Goal: Information Seeking & Learning: Check status

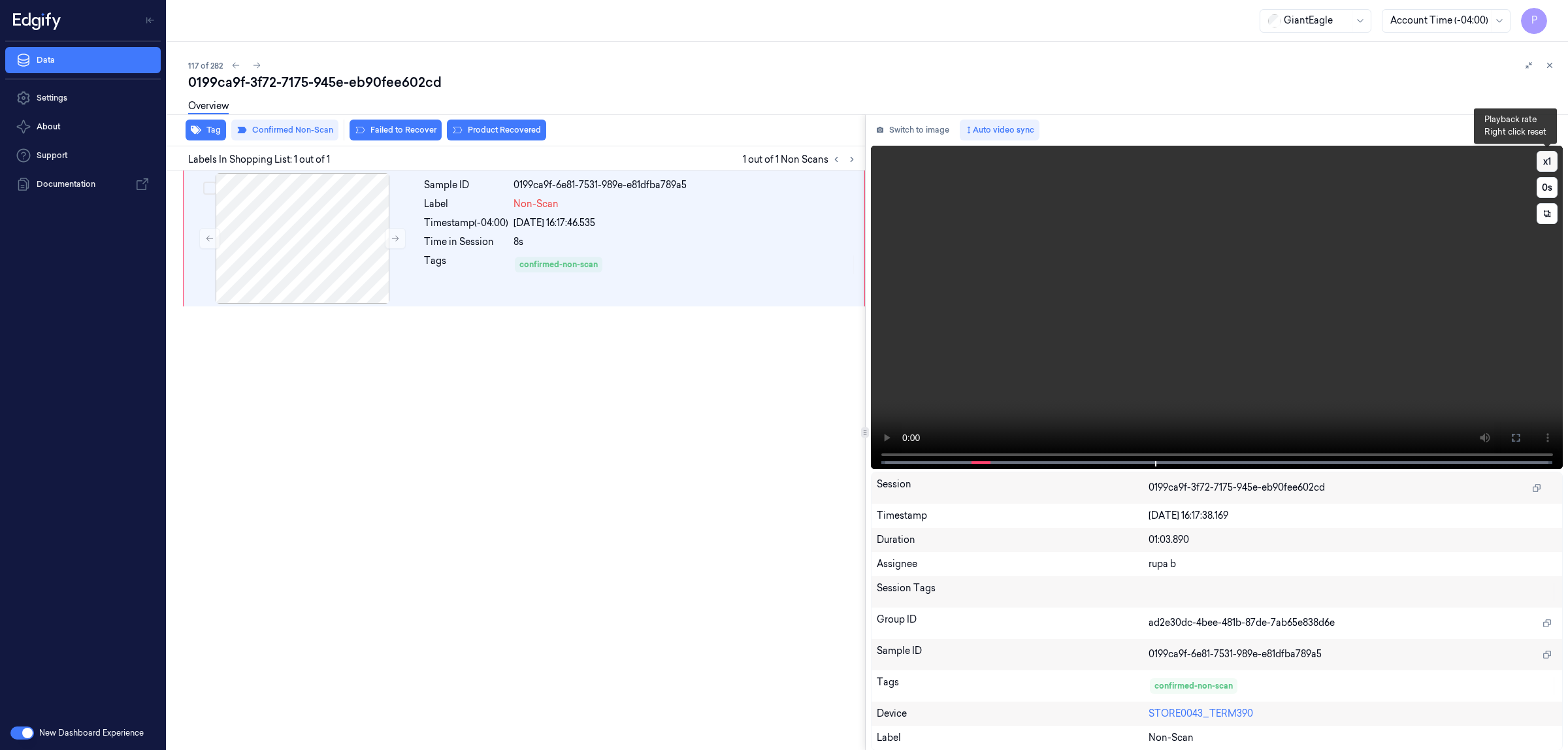
click at [1549, 155] on button "x 1" at bounding box center [1547, 162] width 21 height 21
click at [780, 455] on div "Sample ID 0199ca9f-6e81-7531-989e-e81dfba789a5 Label Non-Scan Timestamp (-04:00…" at bounding box center [513, 460] width 703 height 580
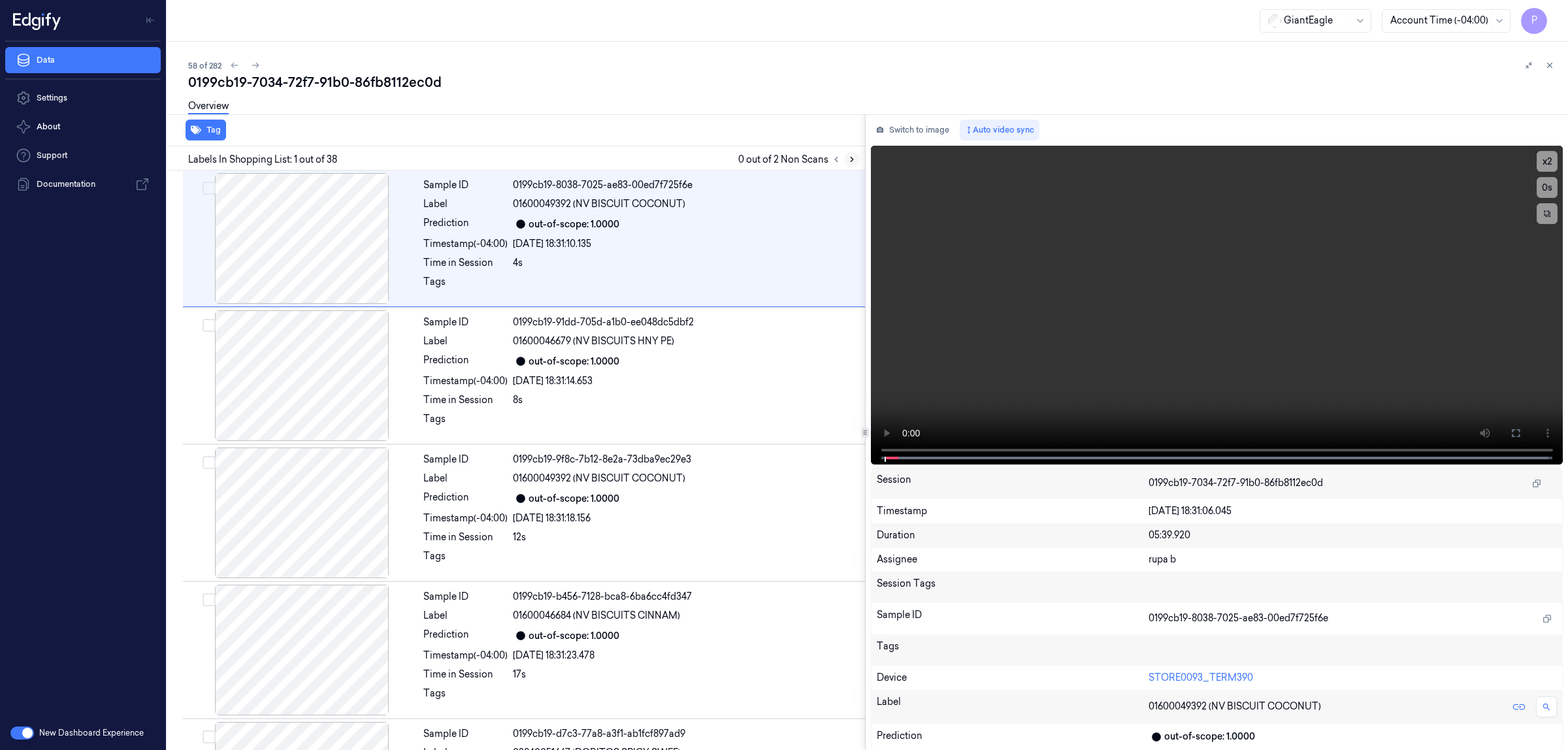
click at [851, 155] on icon at bounding box center [851, 159] width 9 height 9
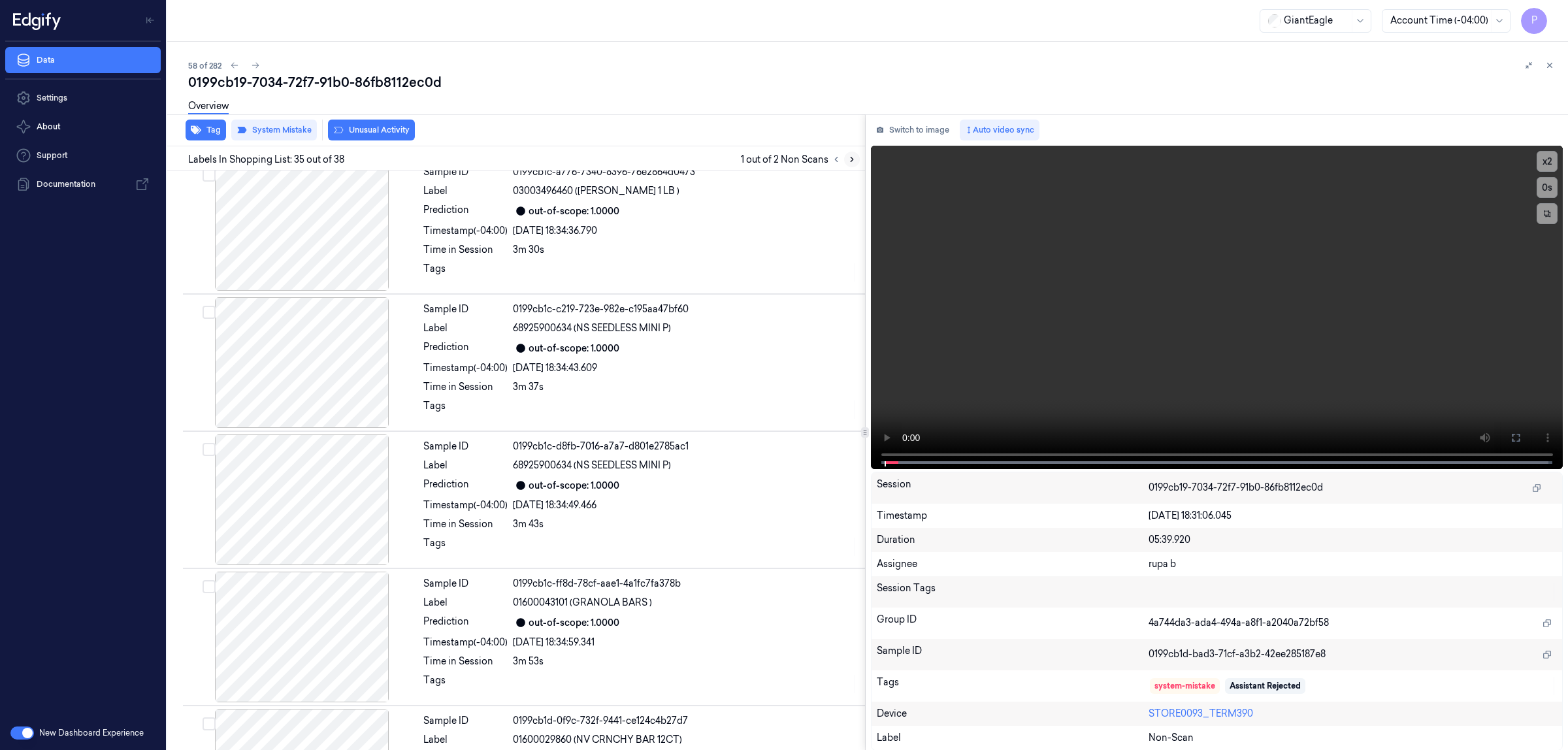
scroll to position [4452, 0]
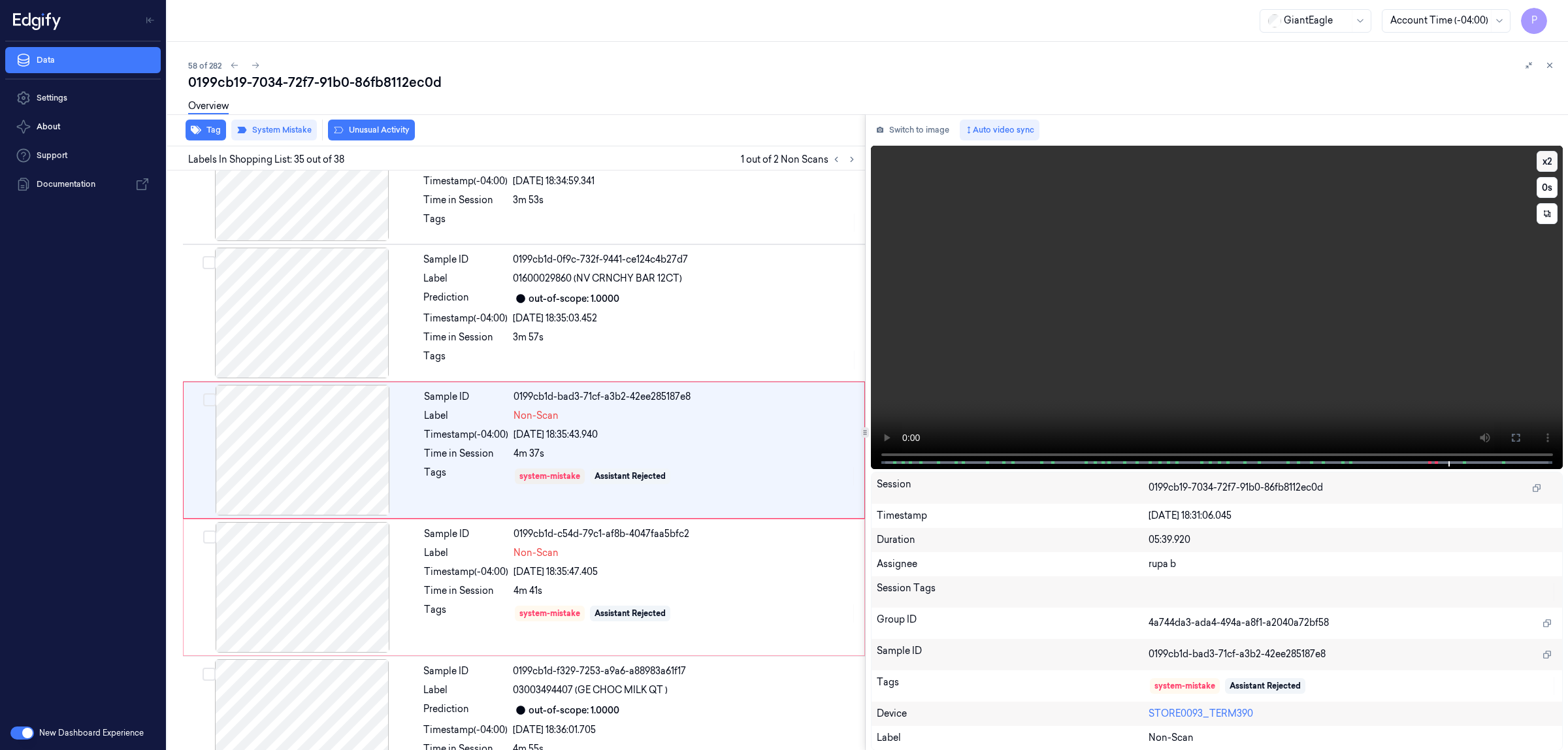
click at [1548, 164] on button "x 2" at bounding box center [1547, 162] width 21 height 21
click at [1548, 162] on button "x 4" at bounding box center [1547, 162] width 21 height 21
click at [650, 318] on div "Sample ID 0199cb1d-0f9c-732f-9441-ce124c4b27d7 Label 01600029860 (NV CRNCHY BAR…" at bounding box center [640, 312] width 444 height 131
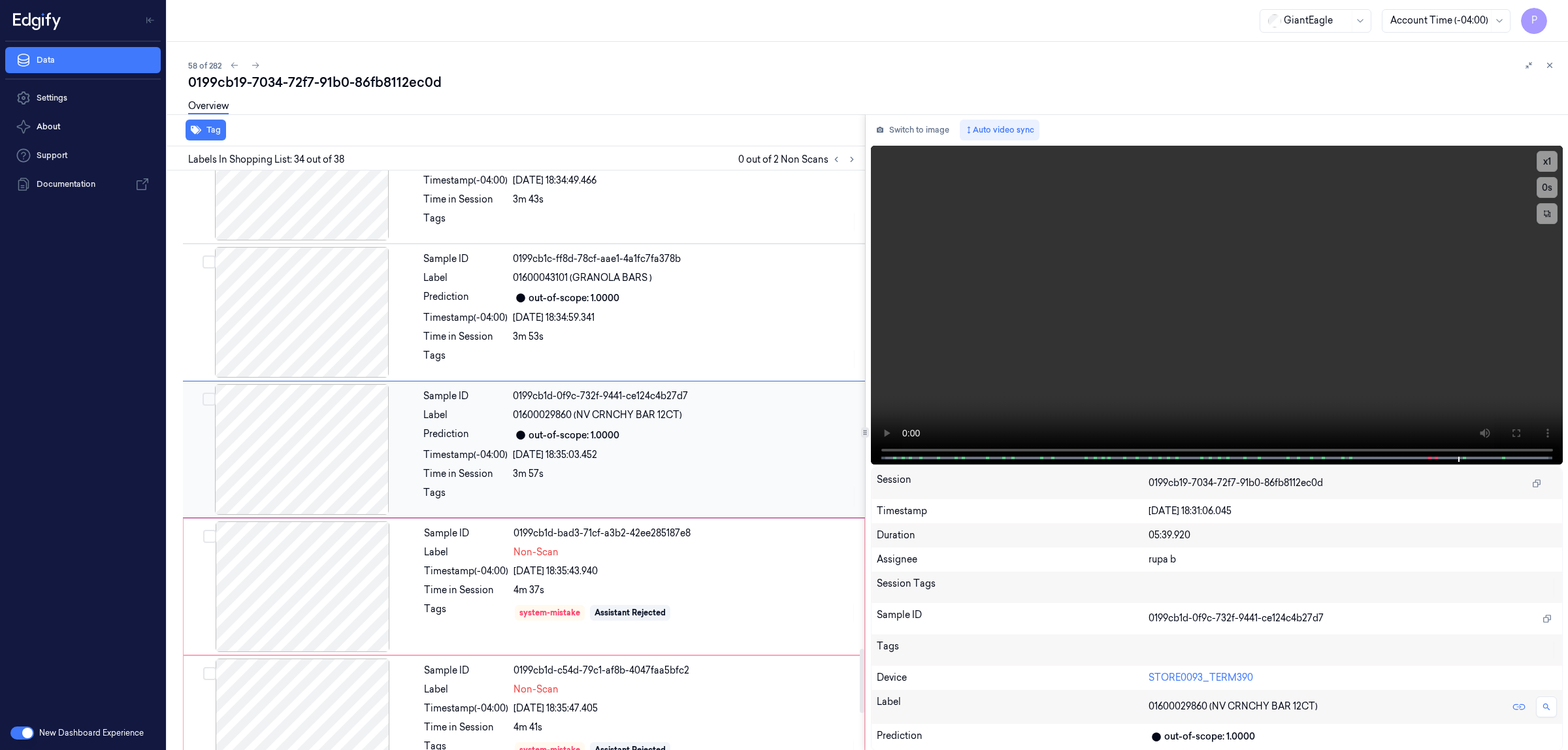
scroll to position [4314, 0]
click at [931, 129] on button "Switch to image" at bounding box center [912, 130] width 83 height 21
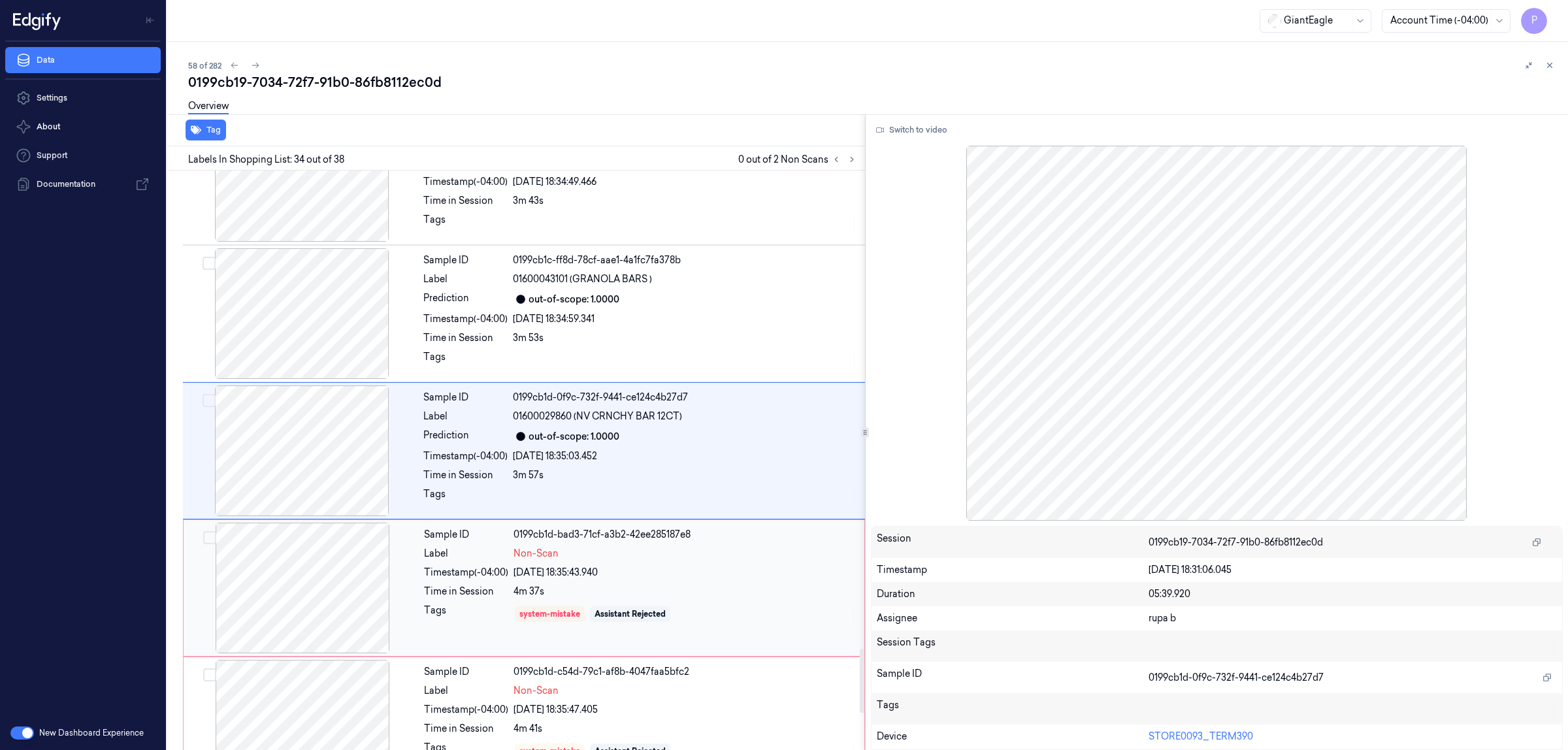
click at [813, 579] on div "09/10/2025 18:35:43.940" at bounding box center [685, 573] width 343 height 14
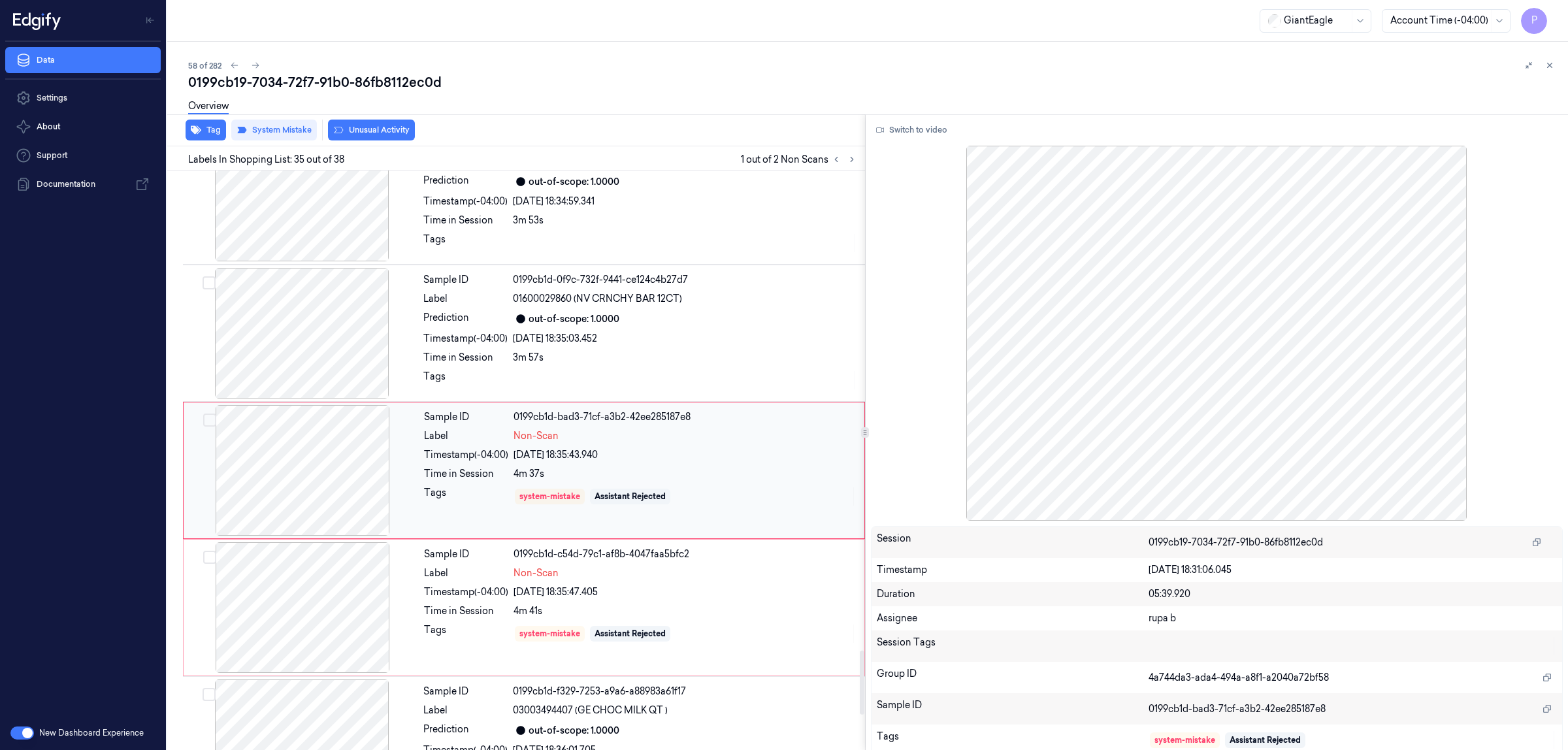
scroll to position [4452, 0]
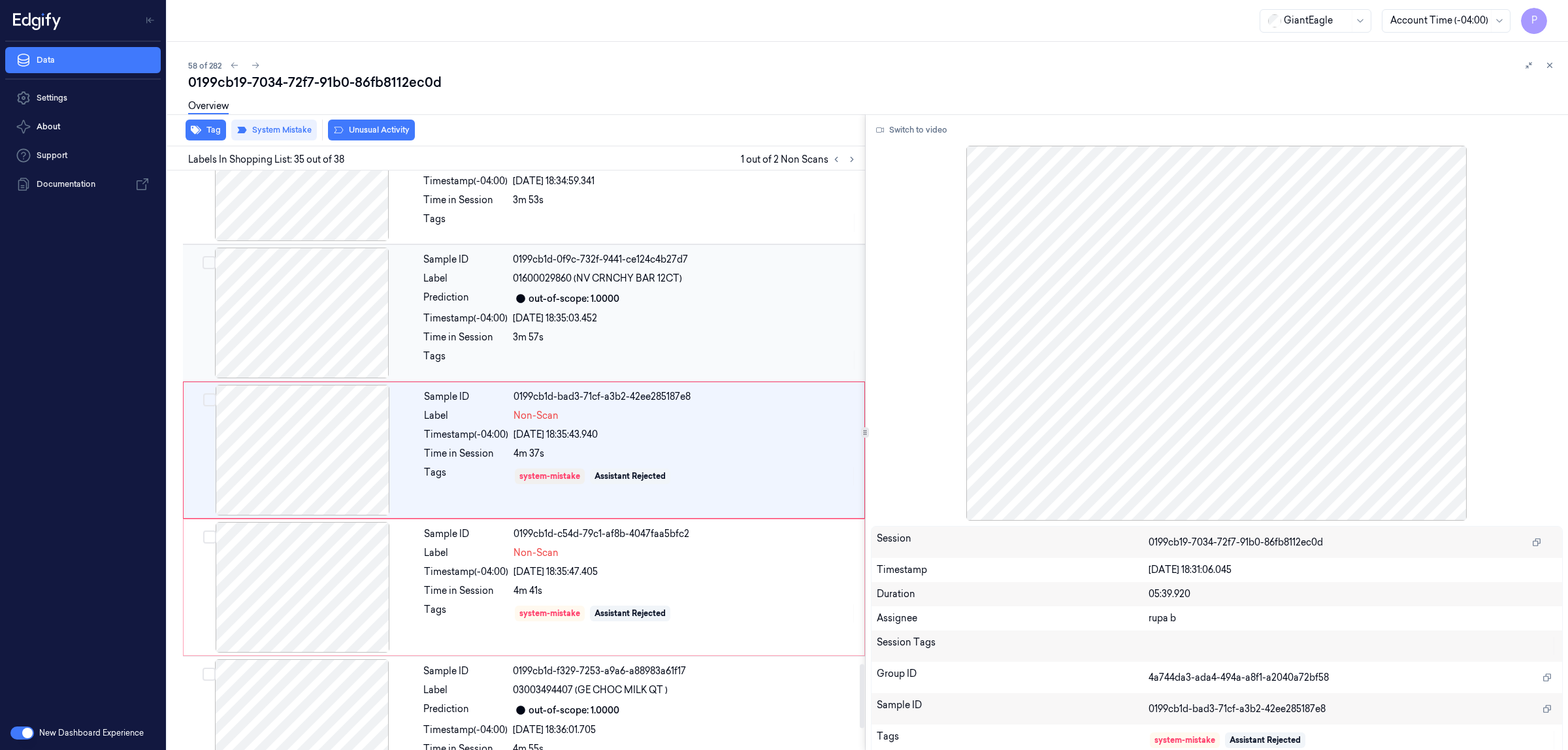
click at [779, 326] on div "09/10/2025 18:35:03.452" at bounding box center [684, 318] width 344 height 14
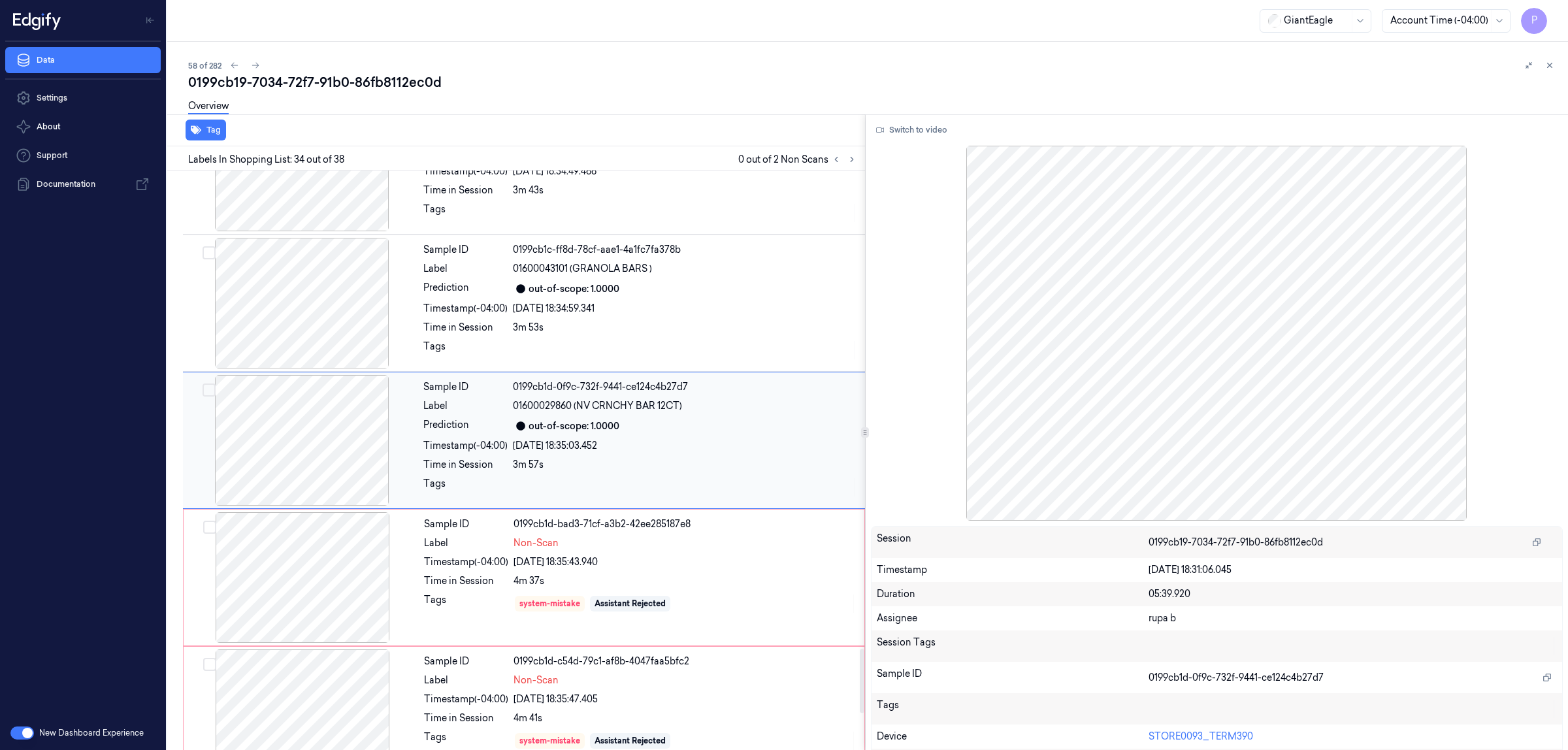
scroll to position [4314, 0]
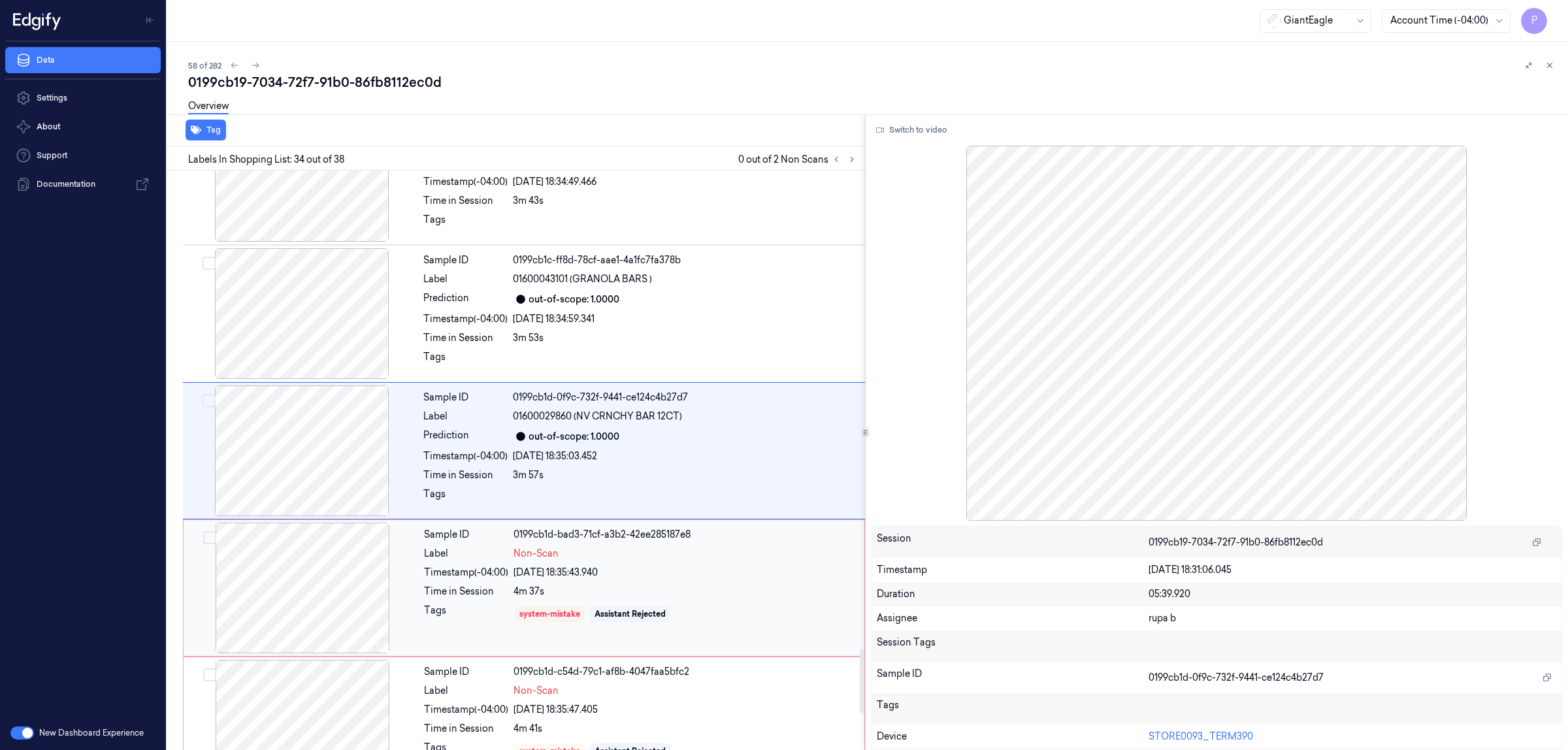
click at [765, 559] on div "Non-Scan" at bounding box center [685, 553] width 343 height 14
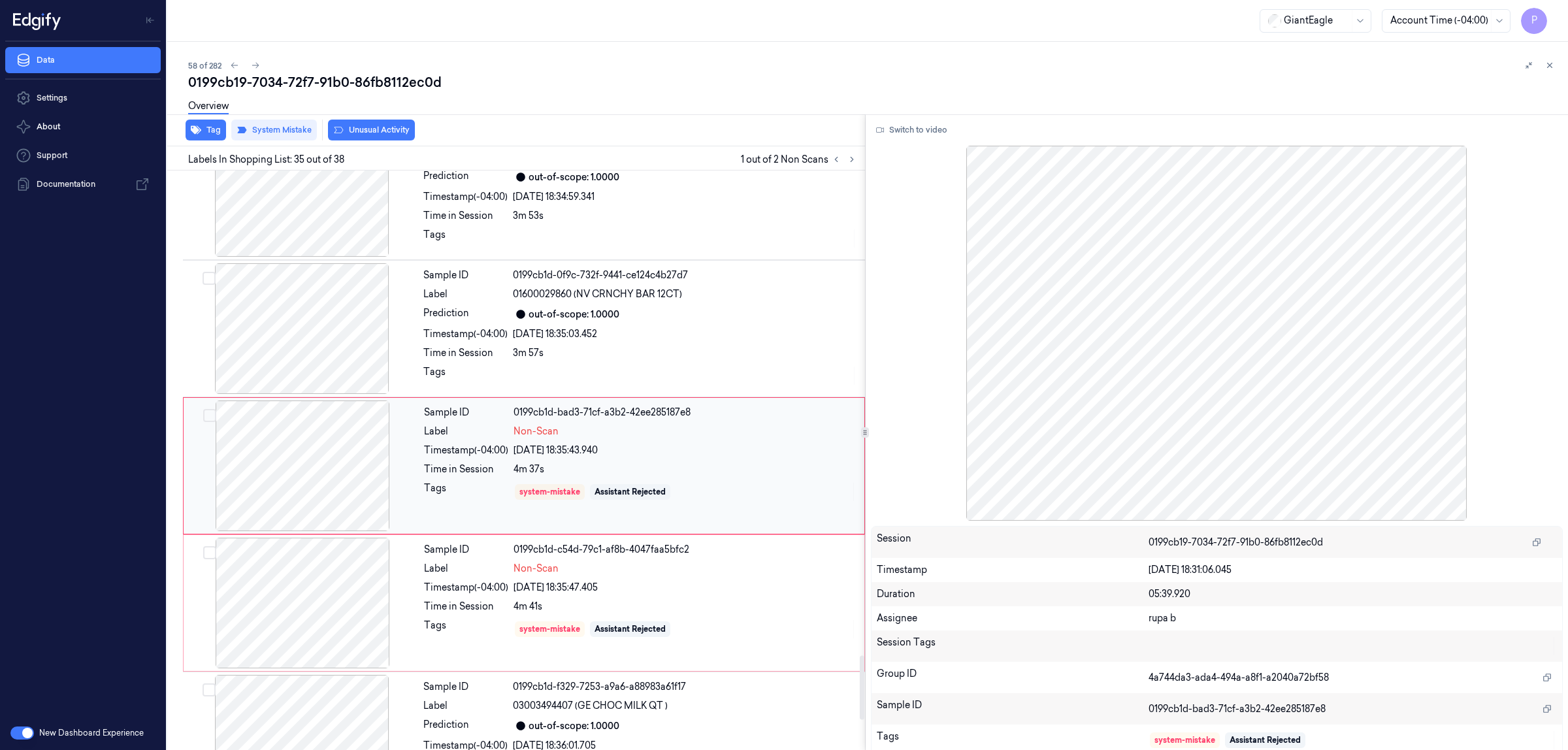
scroll to position [4452, 0]
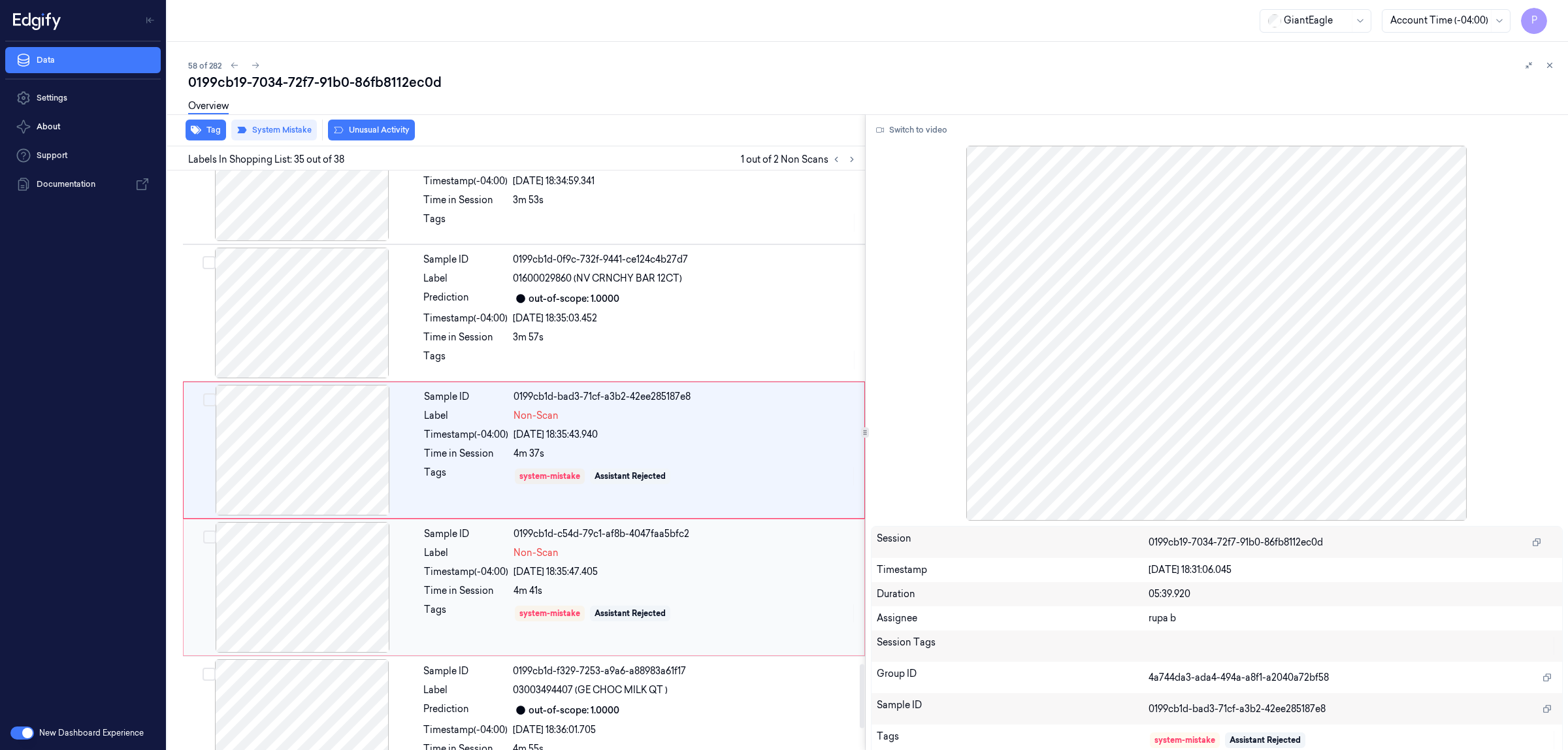
click at [763, 594] on div "4m 41s" at bounding box center [685, 591] width 343 height 14
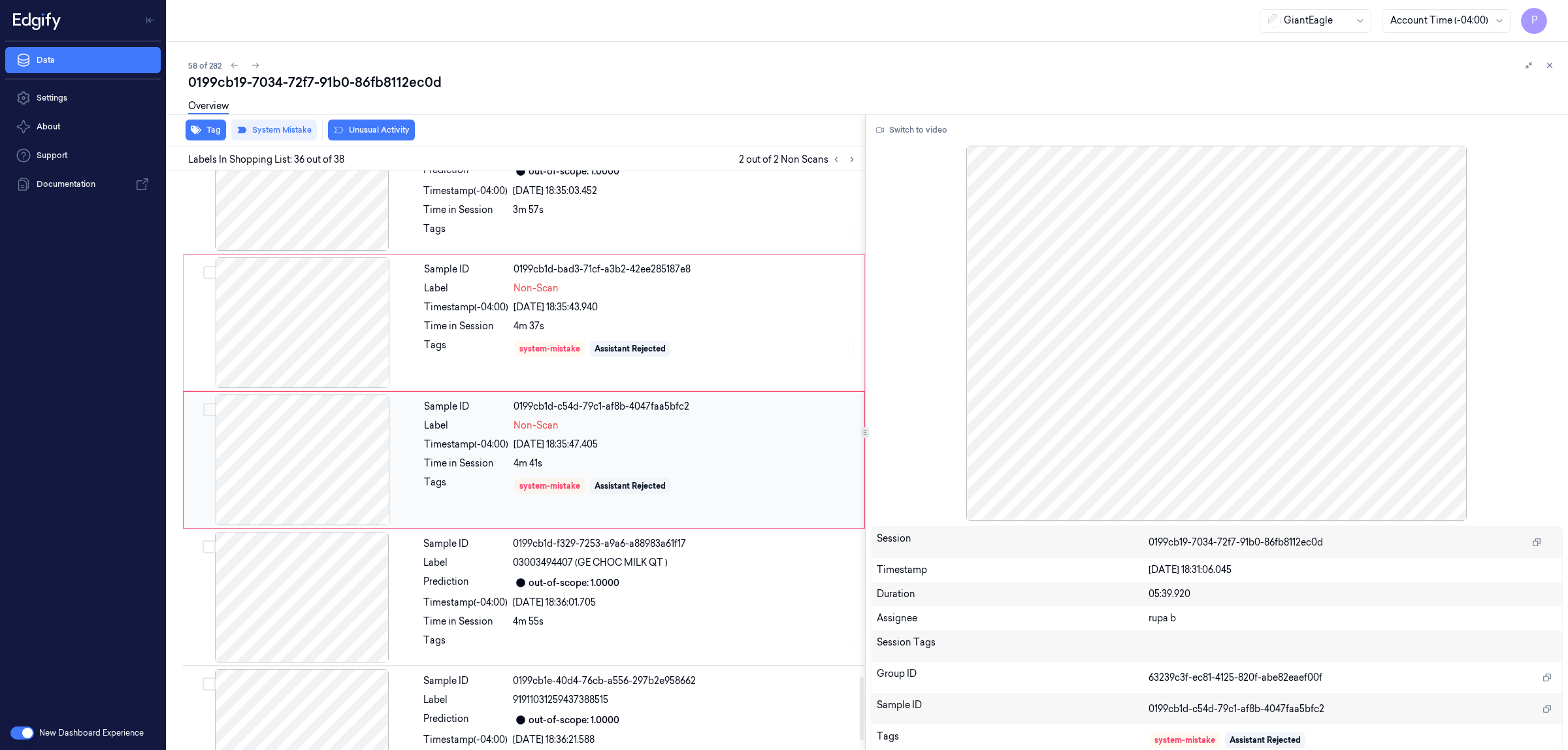
scroll to position [4589, 0]
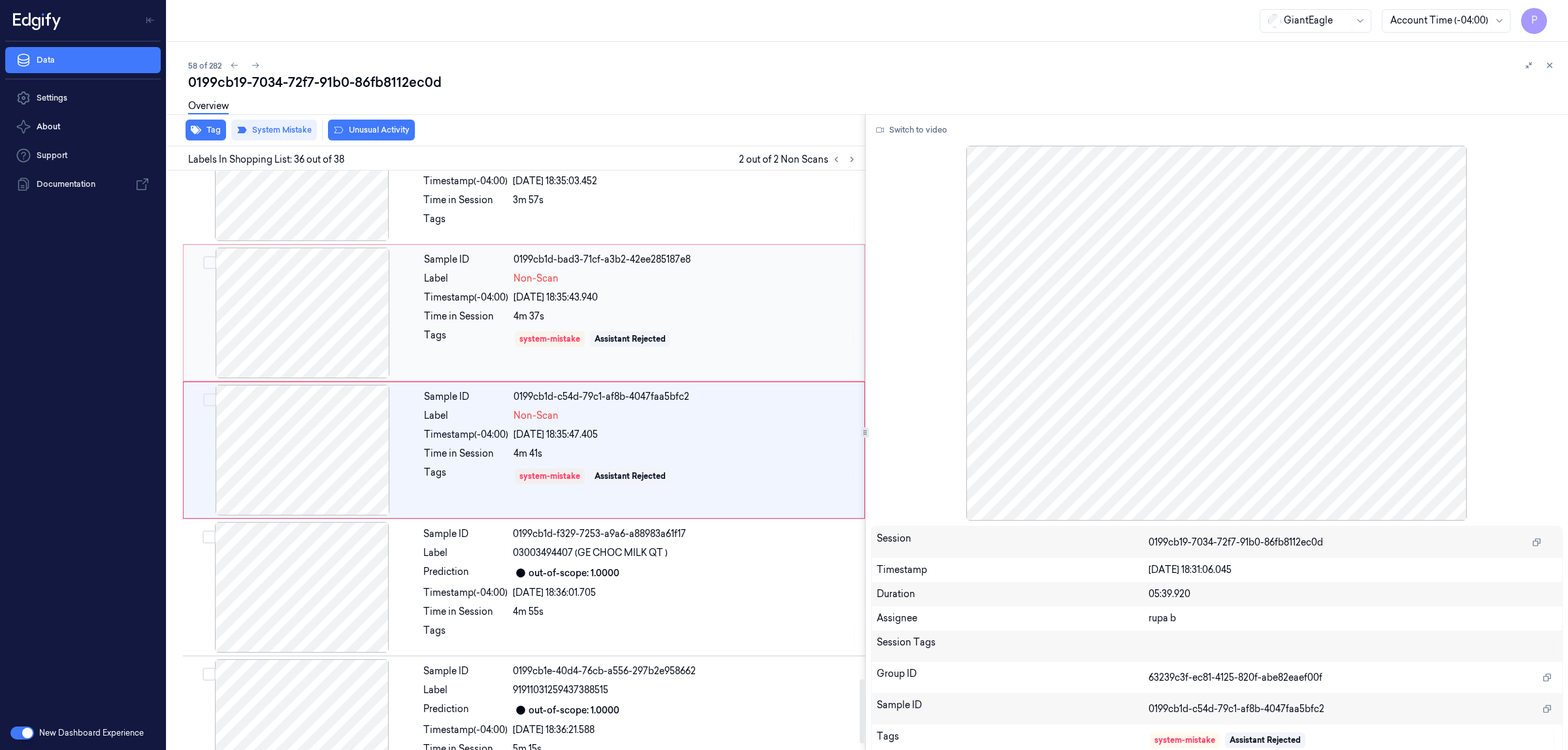
click at [765, 298] on div "Sample ID 0199cb1d-bad3-71cf-a3b2-42ee285187e8 Label Non-Scan Timestamp (-04:00…" at bounding box center [640, 312] width 443 height 131
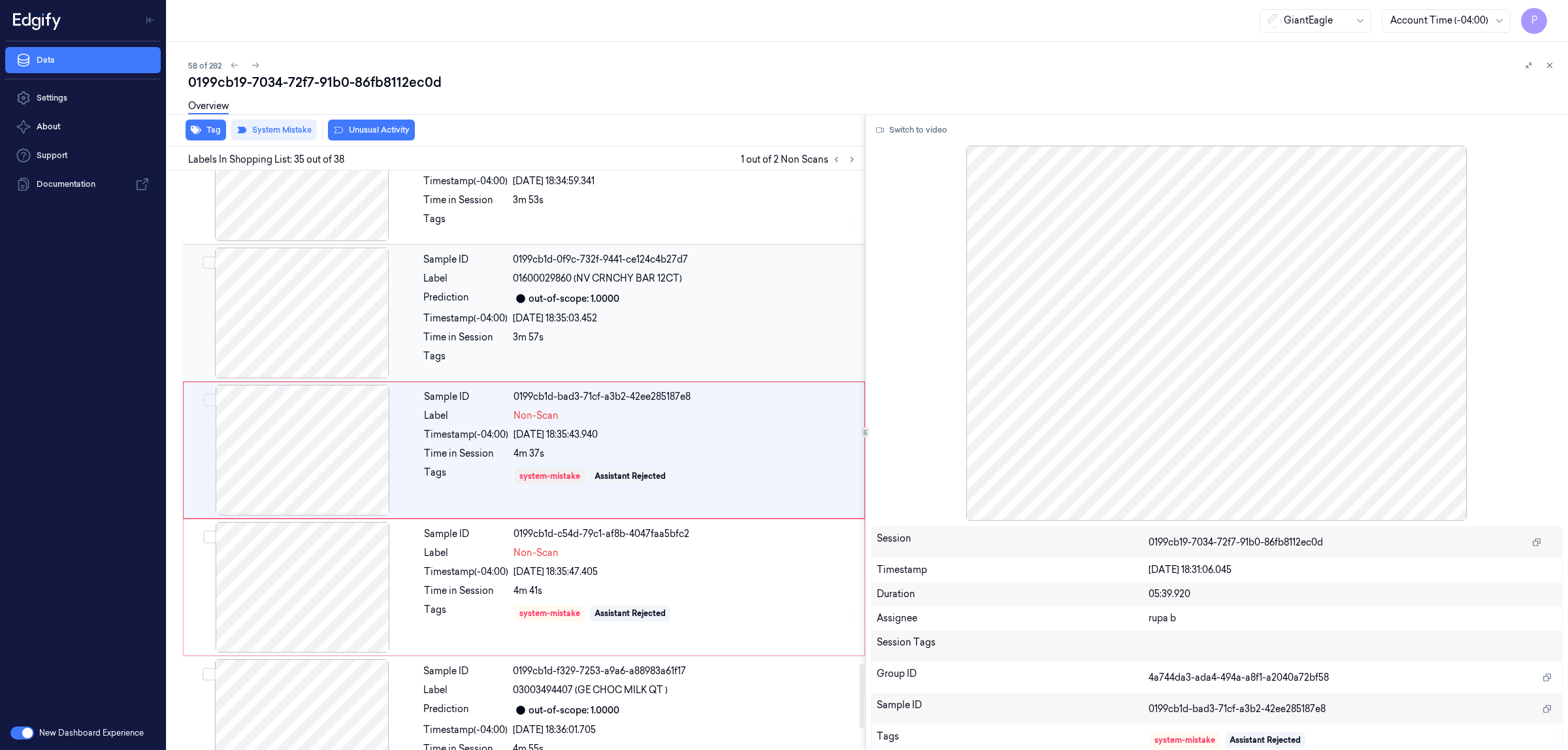
click at [761, 286] on div "01600029860 (NV CRNCHY BAR 12CT)" at bounding box center [684, 278] width 344 height 14
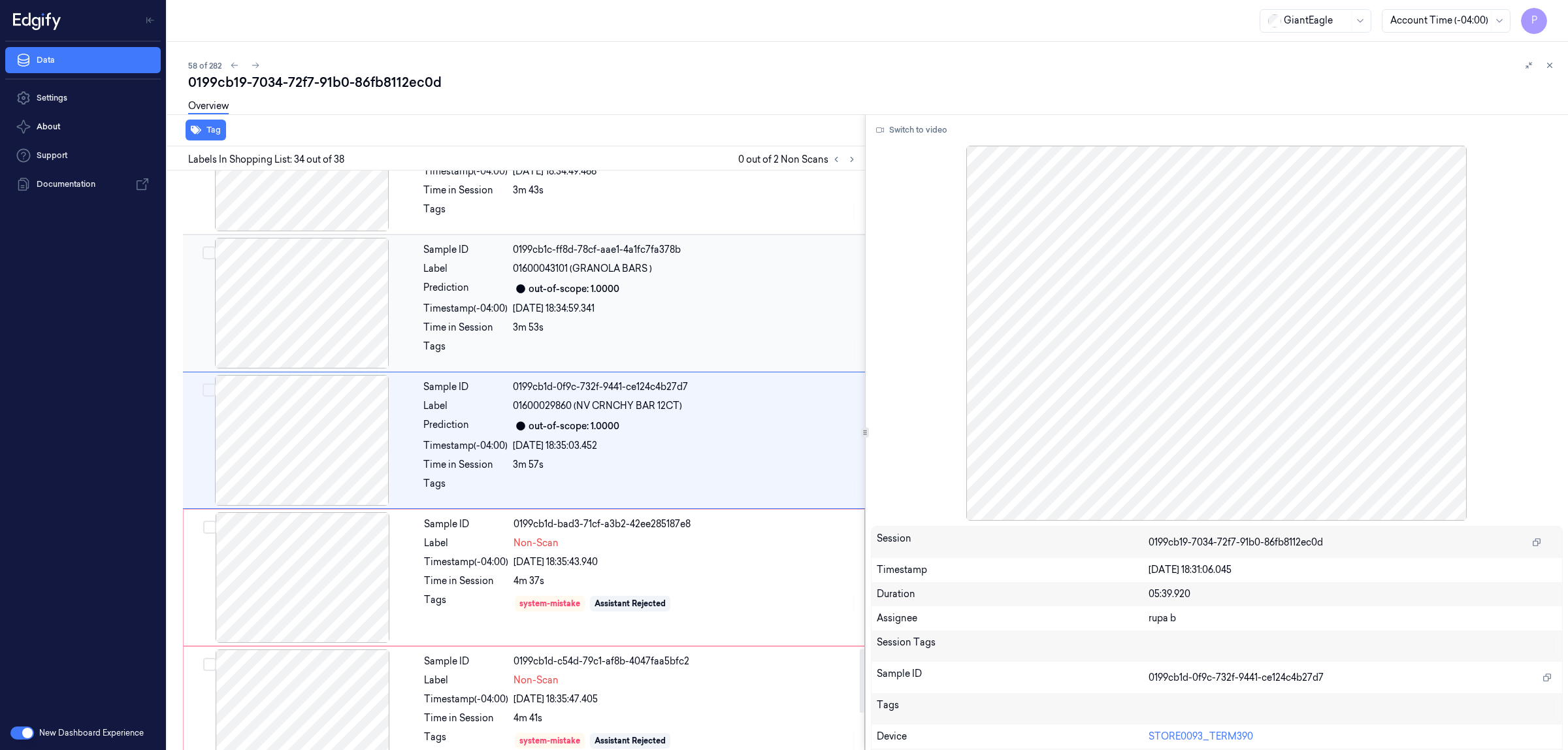
scroll to position [4314, 0]
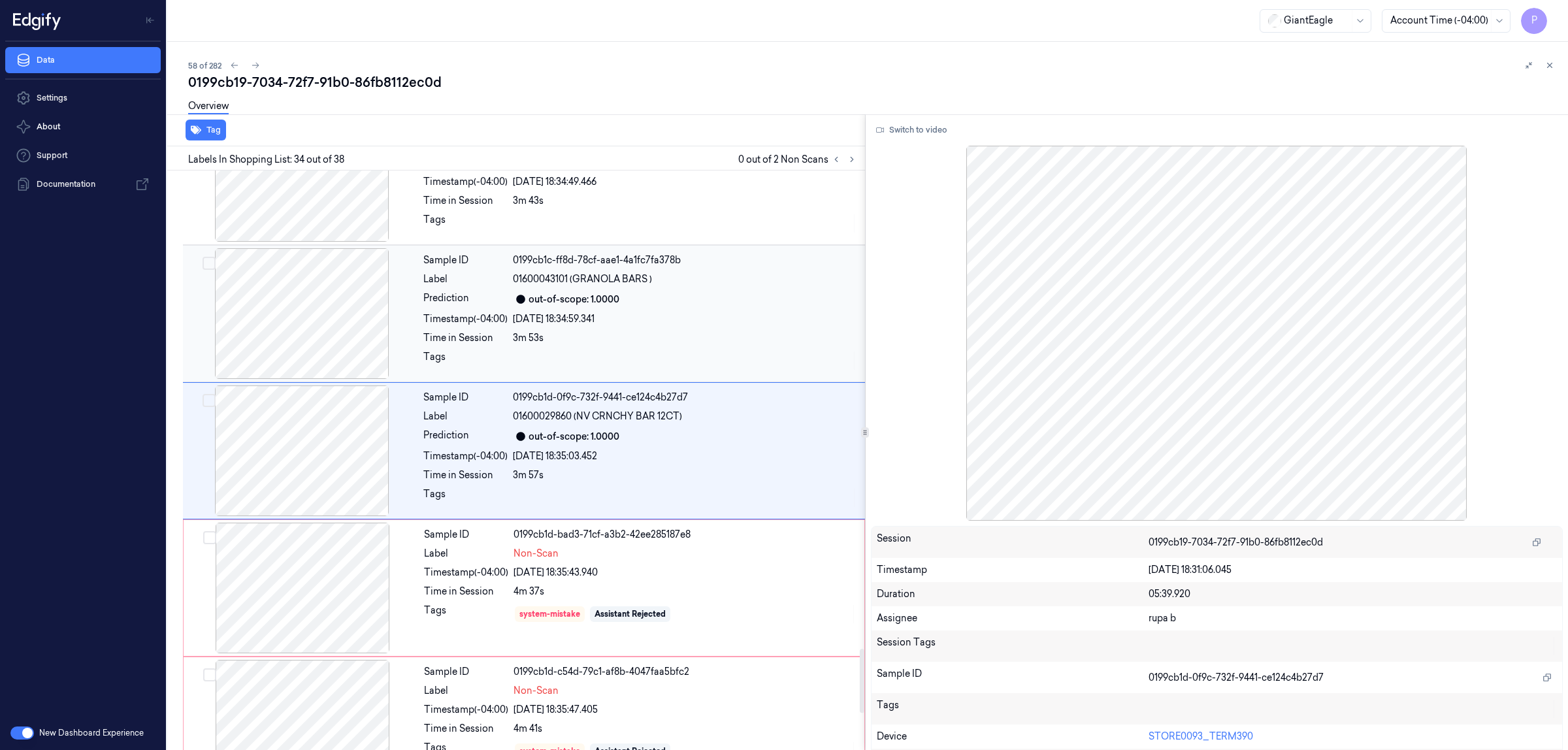
click at [760, 286] on div "01600043101 (GRANOLA BARS )" at bounding box center [684, 279] width 344 height 14
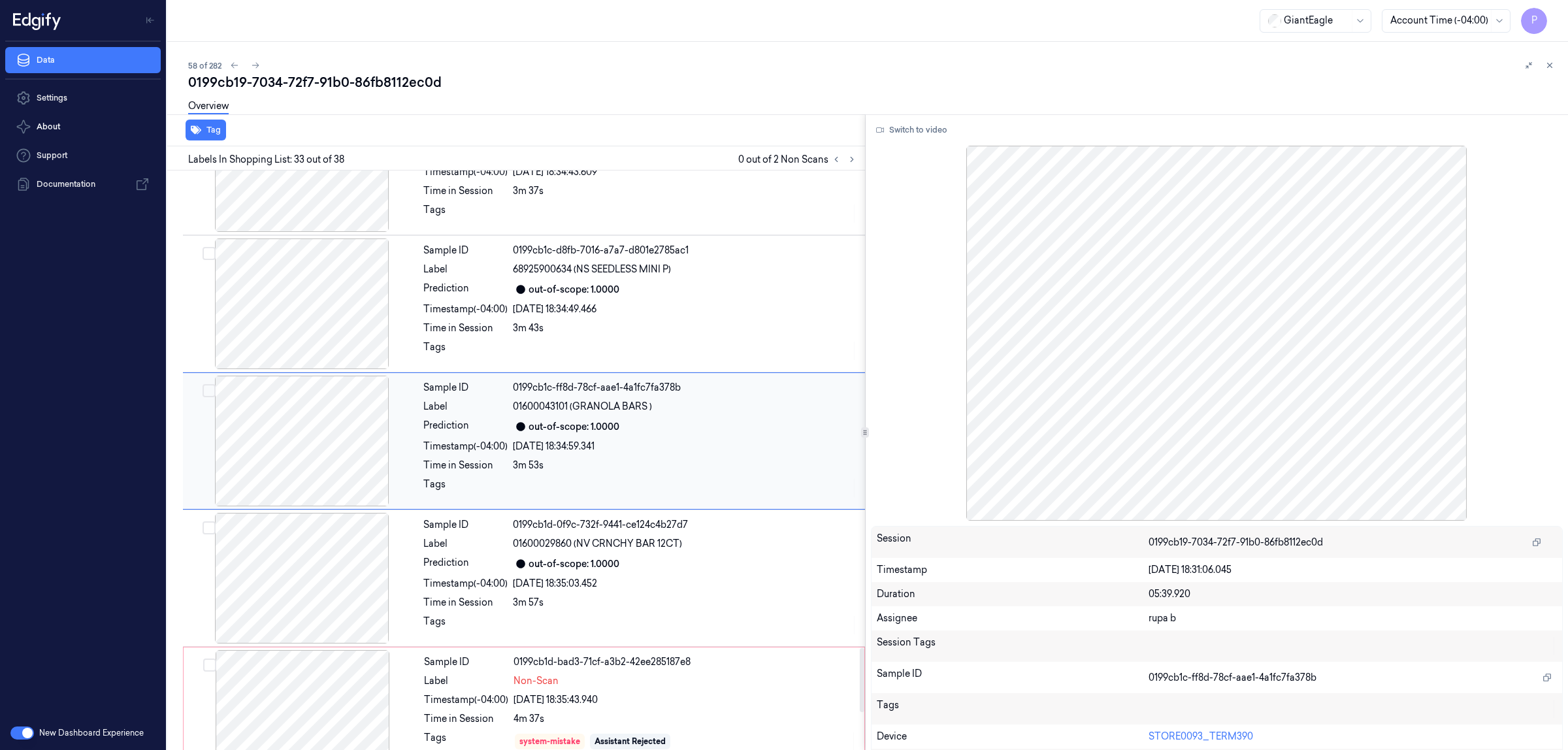
scroll to position [4176, 0]
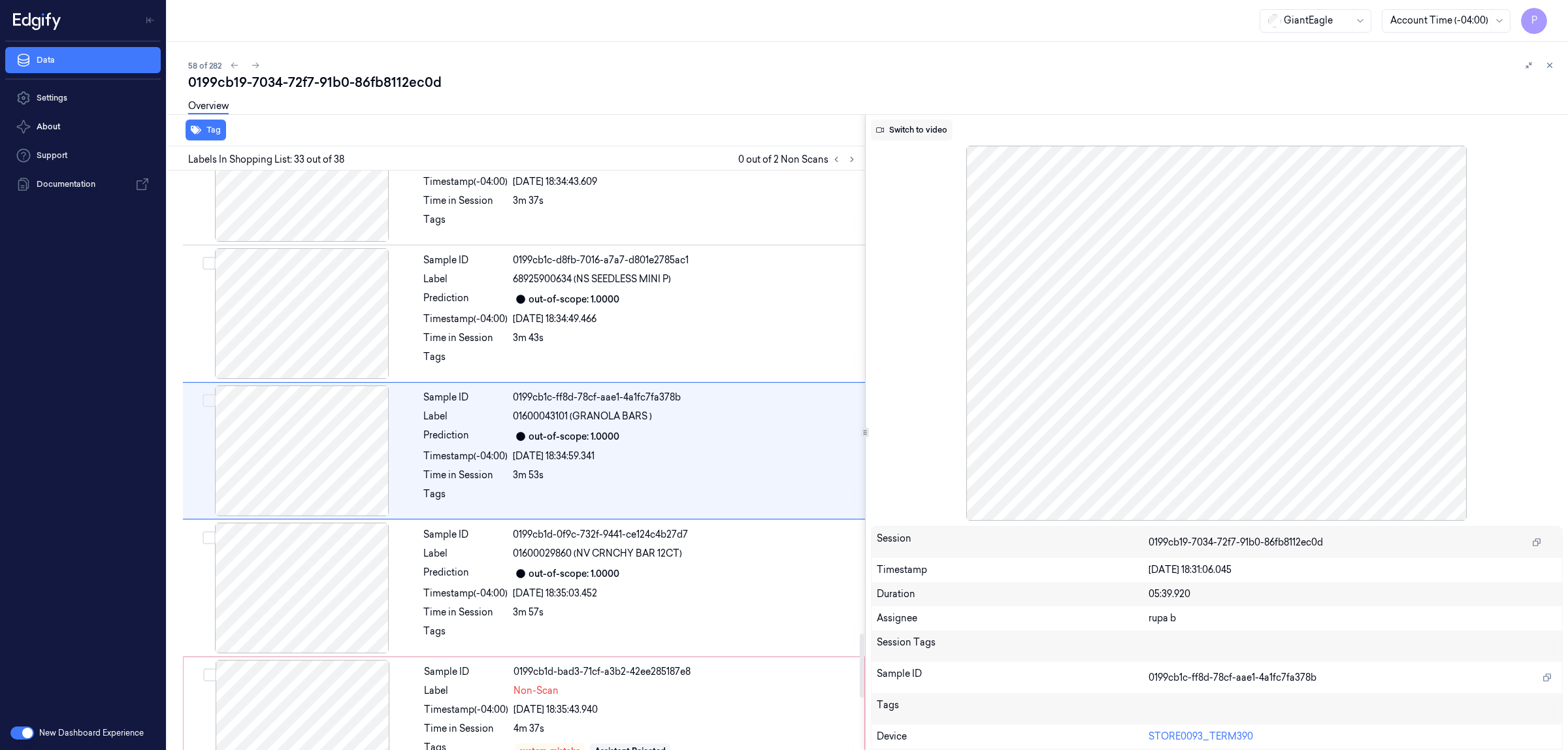
click at [919, 131] on button "Switch to video" at bounding box center [911, 130] width 81 height 21
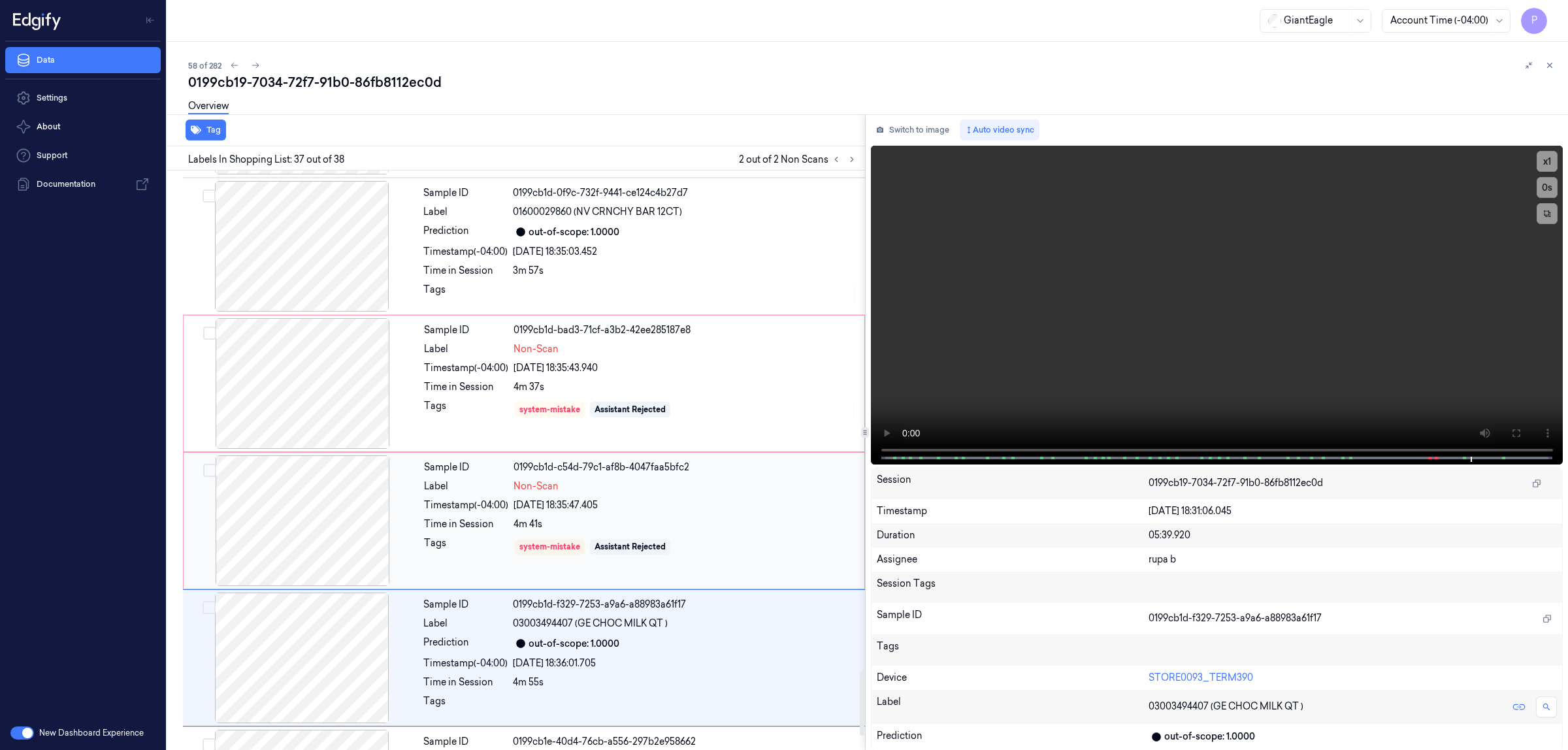
scroll to position [4516, 0]
click at [1549, 69] on icon at bounding box center [1549, 65] width 9 height 9
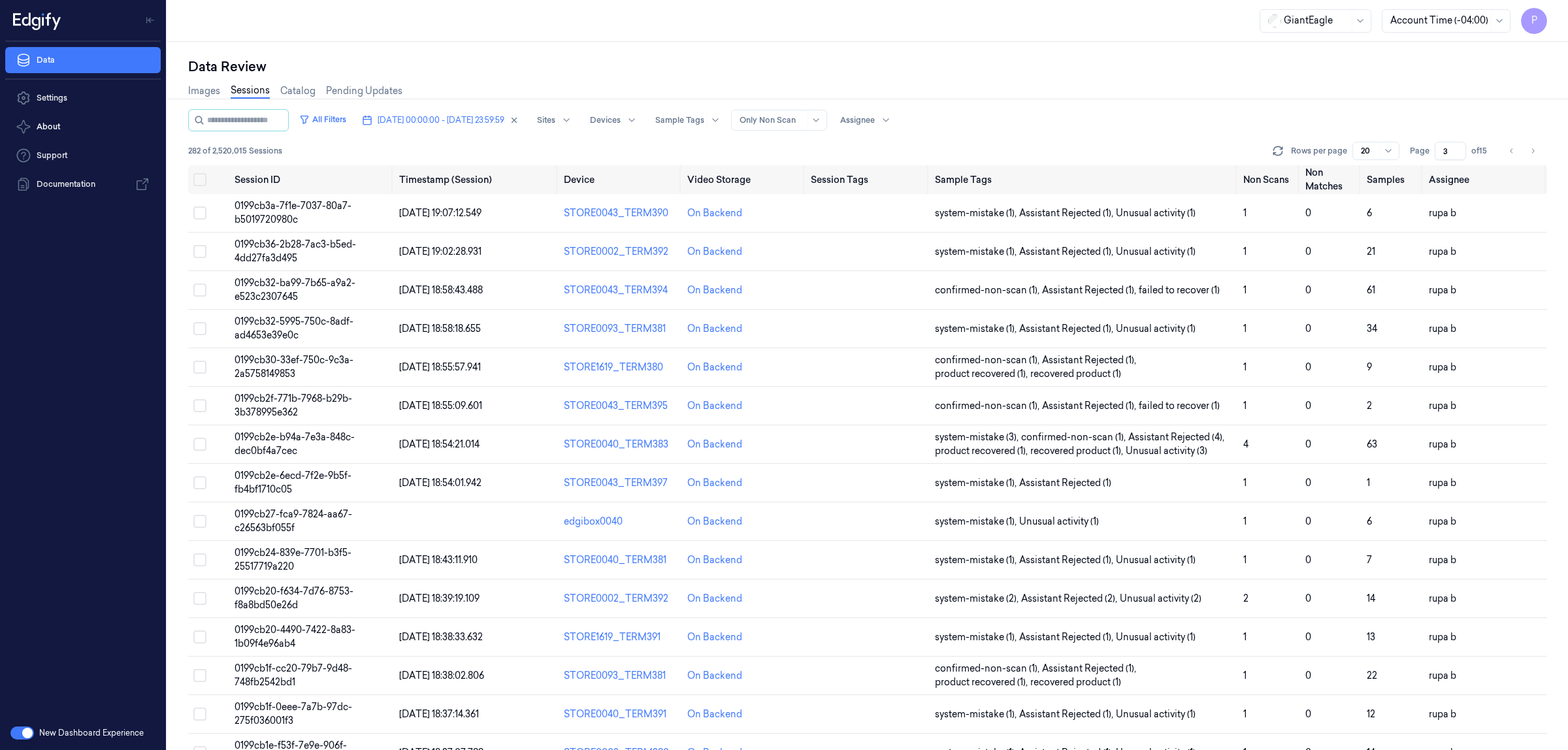
click at [903, 65] on div "Data Review" at bounding box center [867, 66] width 1359 height 18
click at [1042, 61] on div "Data Review" at bounding box center [867, 66] width 1359 height 18
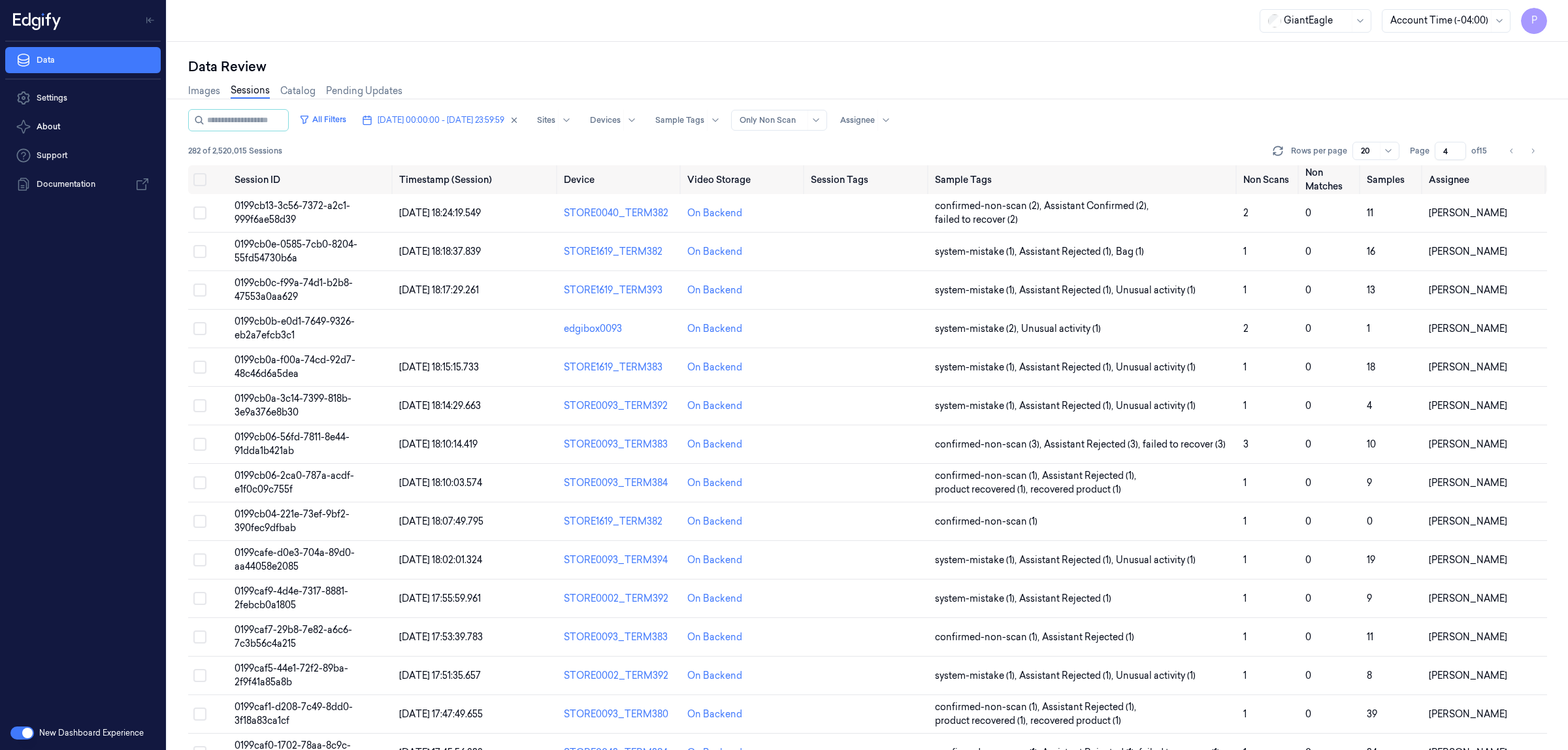
drag, startPoint x: 1448, startPoint y: 149, endPoint x: 1432, endPoint y: 152, distance: 16.3
click at [1432, 152] on div "Page 4 of 15" at bounding box center [1450, 150] width 82 height 18
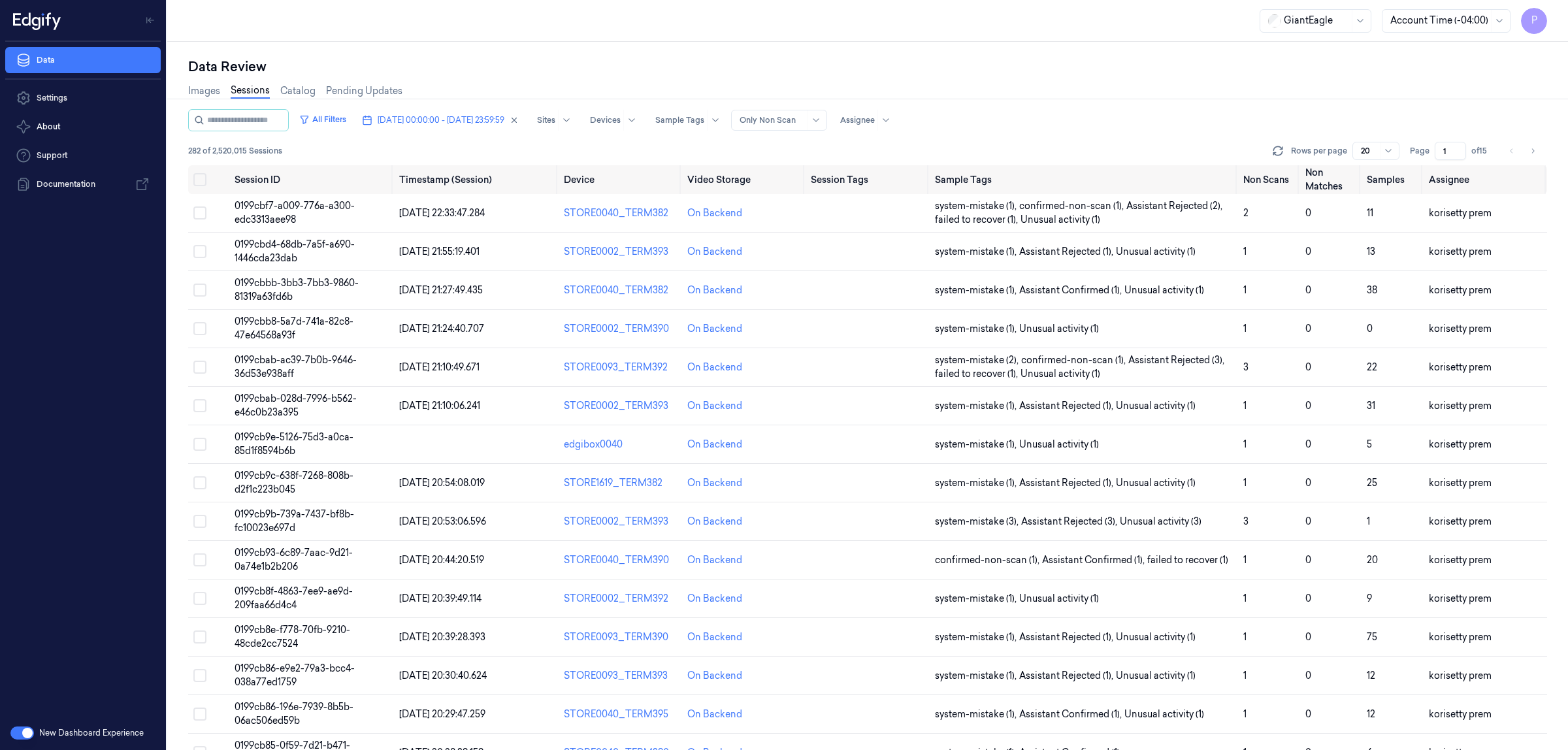
type input "1"
click at [1315, 96] on div "Images Sessions Catalog Pending Updates" at bounding box center [867, 92] width 1359 height 33
click at [589, 71] on div "Data Review" at bounding box center [867, 66] width 1359 height 18
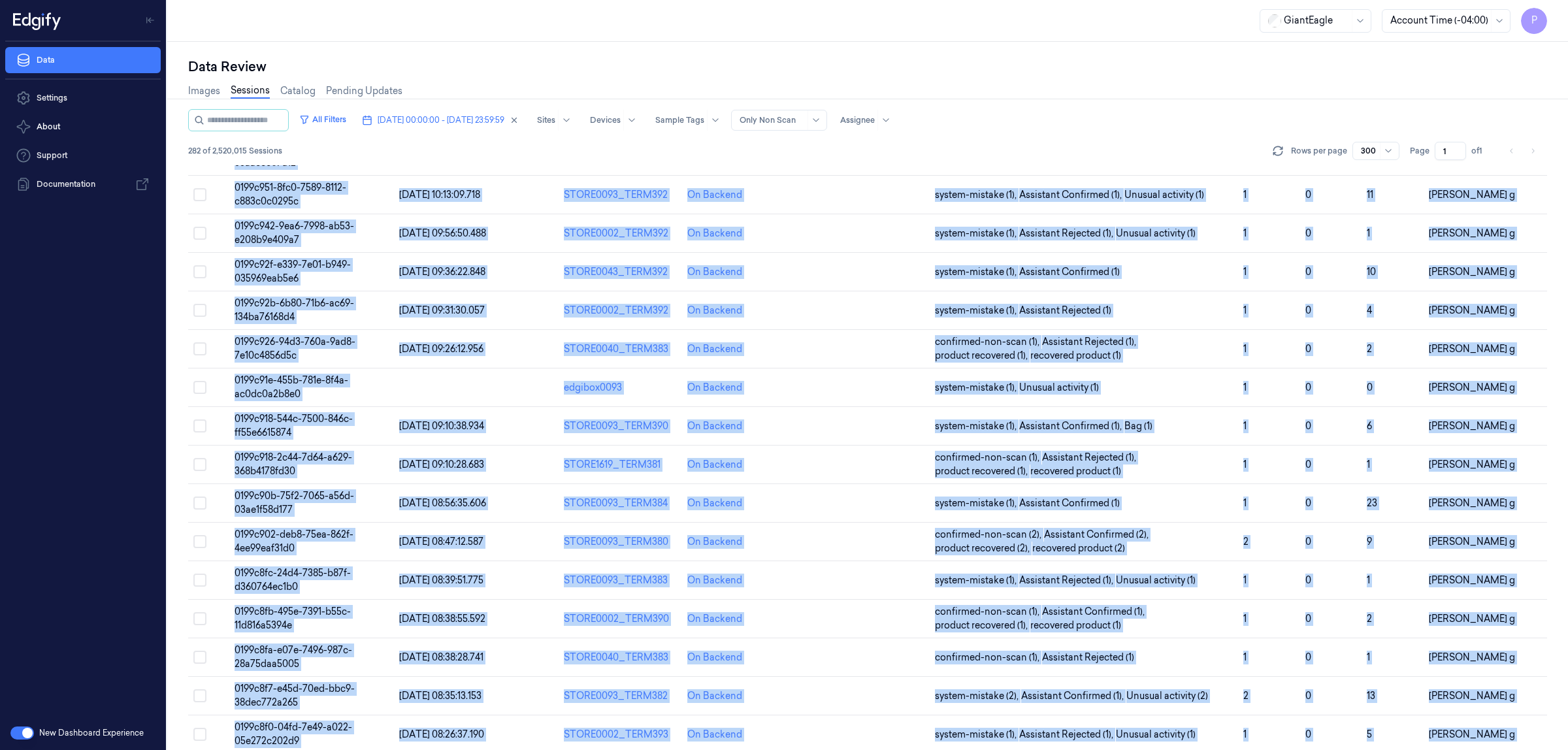
scroll to position [10373, 0]
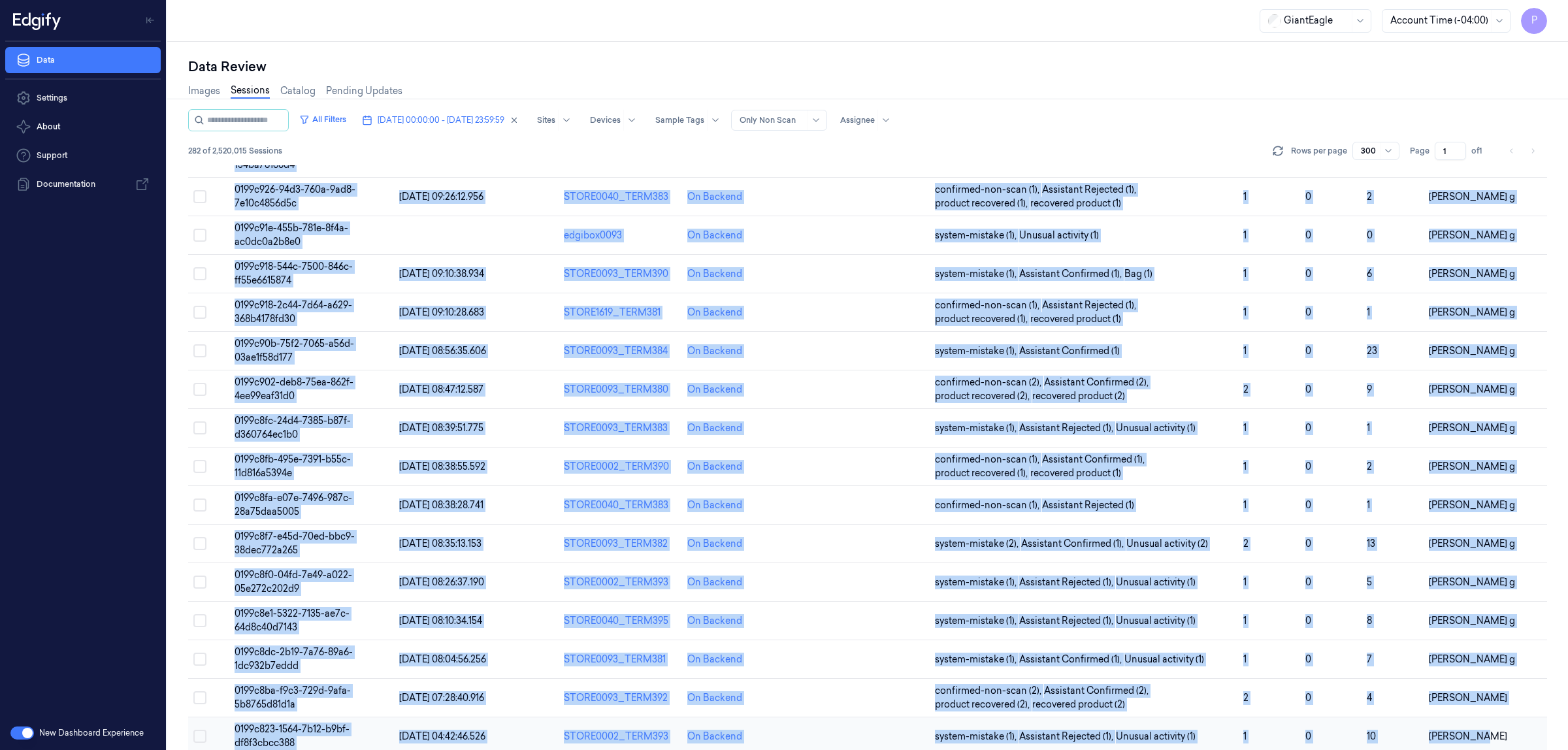
drag, startPoint x: 181, startPoint y: 173, endPoint x: 1482, endPoint y: 718, distance: 1410.5
click at [1482, 718] on div "Data Review Images Sessions Catalog Pending Updates All Filters 09/10/2025 00:0…" at bounding box center [867, 395] width 1400 height 708
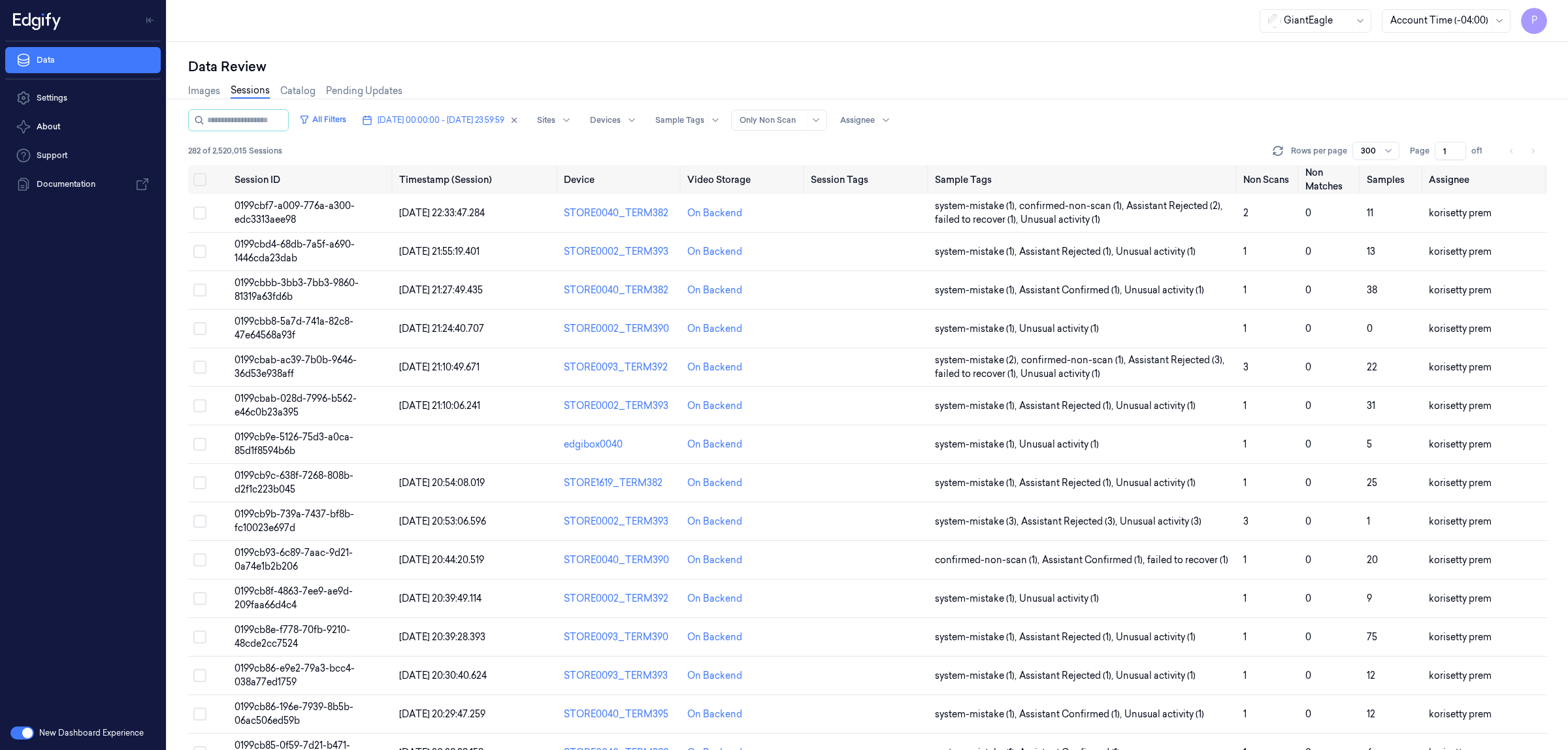
click at [1165, 89] on div "Images Sessions Catalog Pending Updates" at bounding box center [867, 92] width 1359 height 33
